Goal: Complete application form

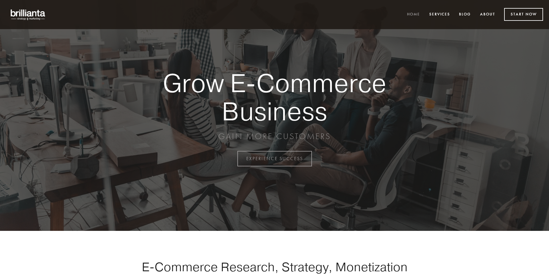
scroll to position [1559, 0]
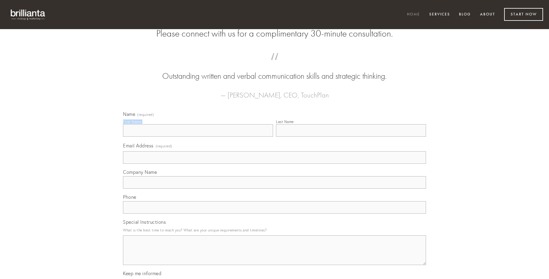
type input "[PERSON_NAME]"
click at [351, 137] on input "Last Name" at bounding box center [351, 130] width 150 height 12
type input "[PERSON_NAME]"
click at [275, 164] on input "Email Address (required)" at bounding box center [274, 157] width 303 height 12
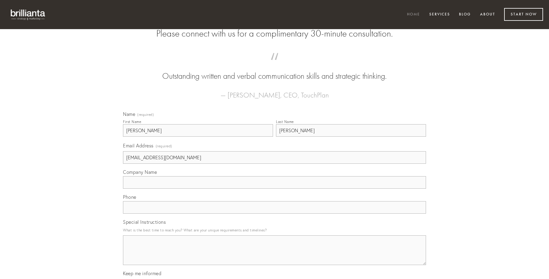
type input "[EMAIL_ADDRESS][DOMAIN_NAME]"
click at [275, 189] on input "Company Name" at bounding box center [274, 182] width 303 height 12
type input "somniculosus"
click at [275, 214] on input "text" at bounding box center [274, 207] width 303 height 12
click at [275, 256] on textarea "Special Instructions" at bounding box center [274, 250] width 303 height 30
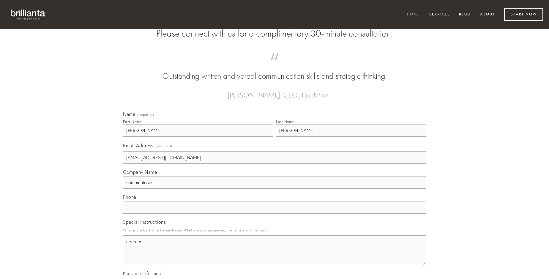
type textarea "coerceo"
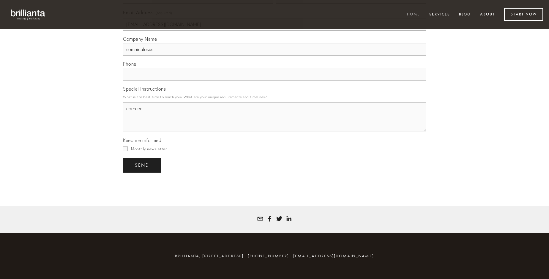
click at [143, 165] on span "send" at bounding box center [142, 165] width 15 height 5
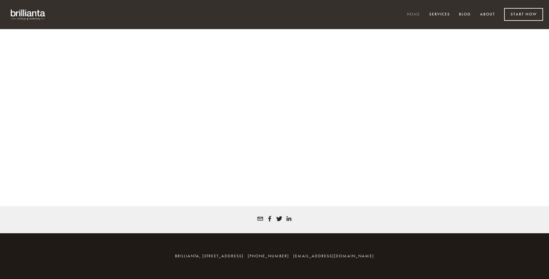
scroll to position [1551, 0]
